Goal: Task Accomplishment & Management: Complete application form

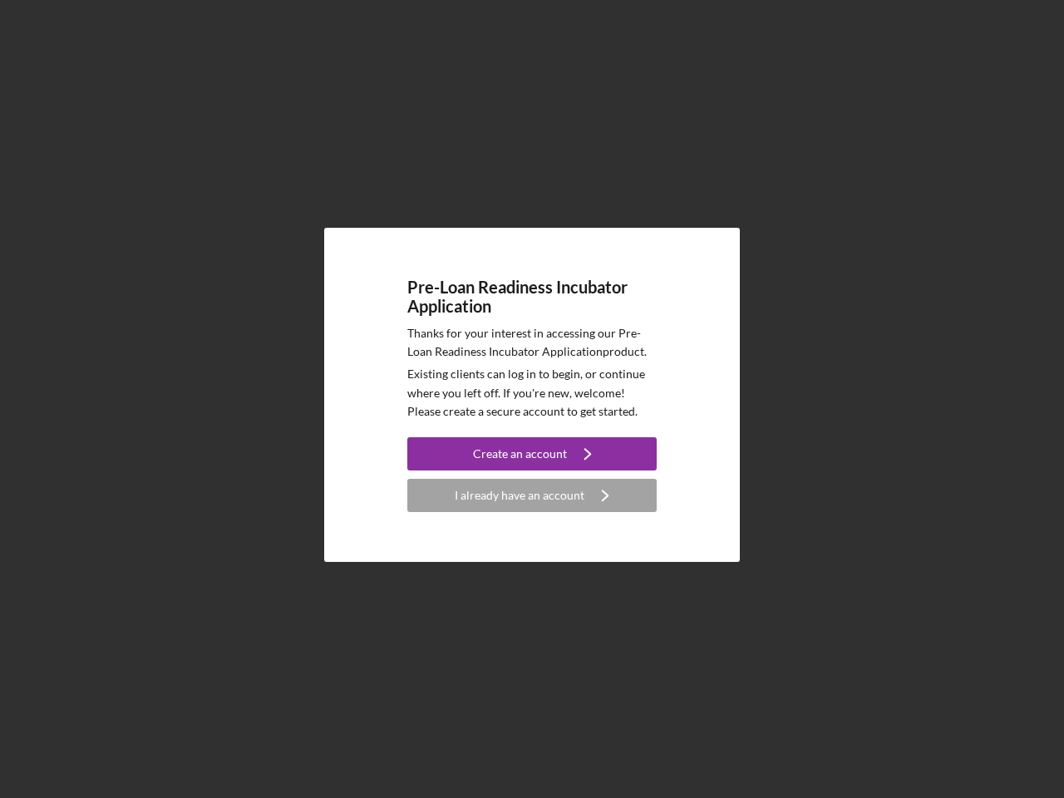
click at [532, 399] on p "Existing clients can log in to begin, or continue where you left off. If you're…" at bounding box center [531, 393] width 249 height 56
click at [532, 454] on div "Create an account" at bounding box center [520, 453] width 94 height 33
